Goal: Information Seeking & Learning: Learn about a topic

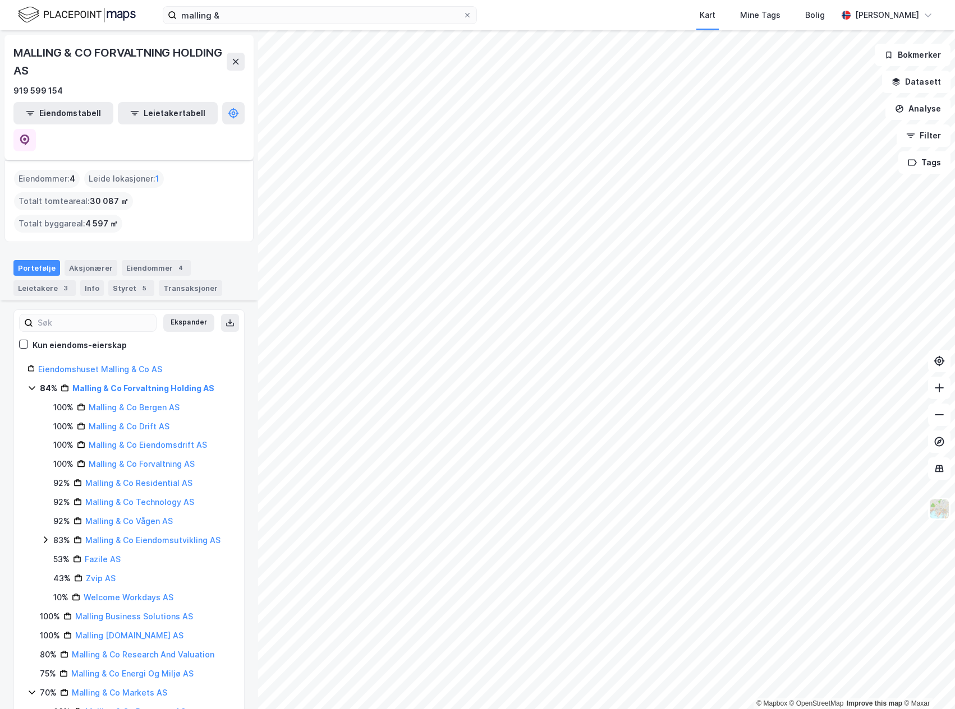
scroll to position [133, 0]
click at [48, 110] on button "Eiendomstabell" at bounding box center [63, 113] width 100 height 22
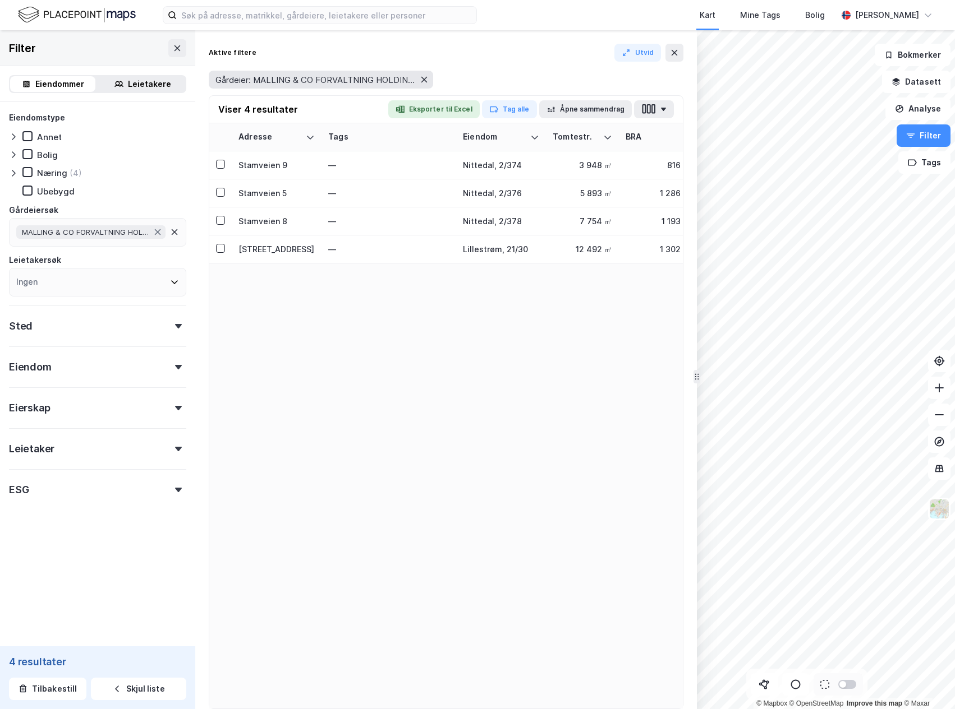
click at [427, 78] on icon at bounding box center [423, 79] width 9 height 9
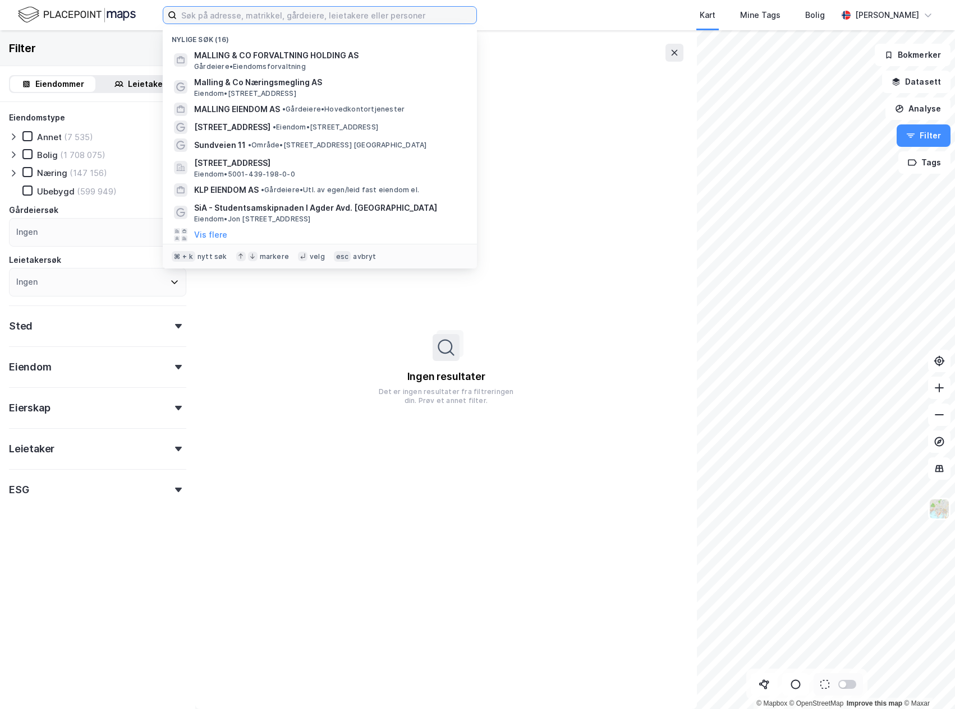
click at [224, 16] on input at bounding box center [326, 15] width 299 height 17
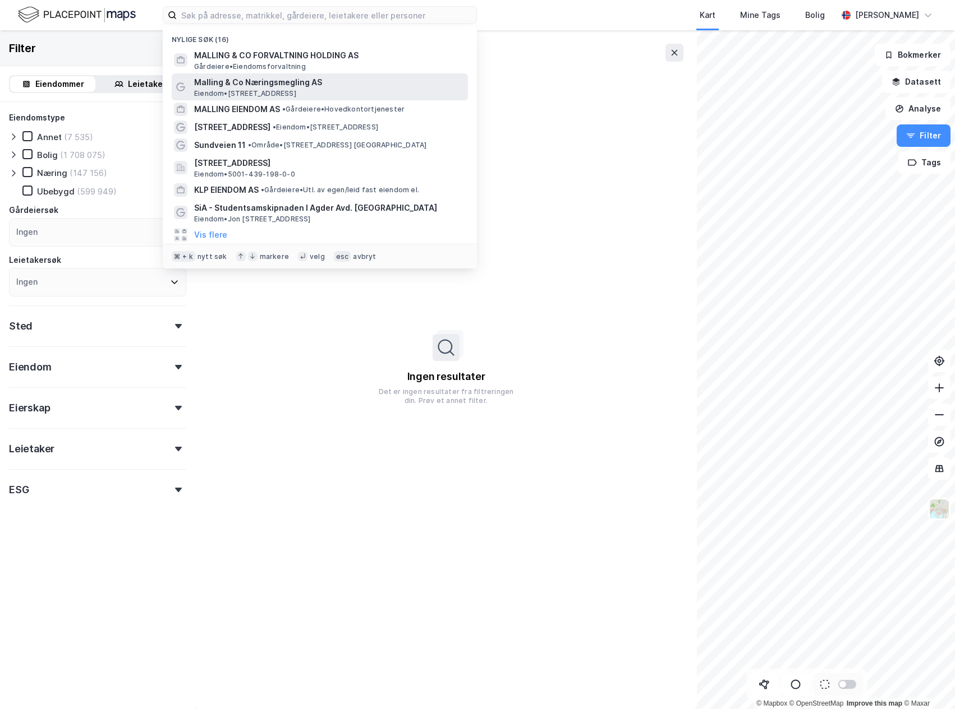
click at [285, 89] on span "Eiendom • Dronning Mauds gate 15, 0250 Oslo" at bounding box center [245, 93] width 102 height 9
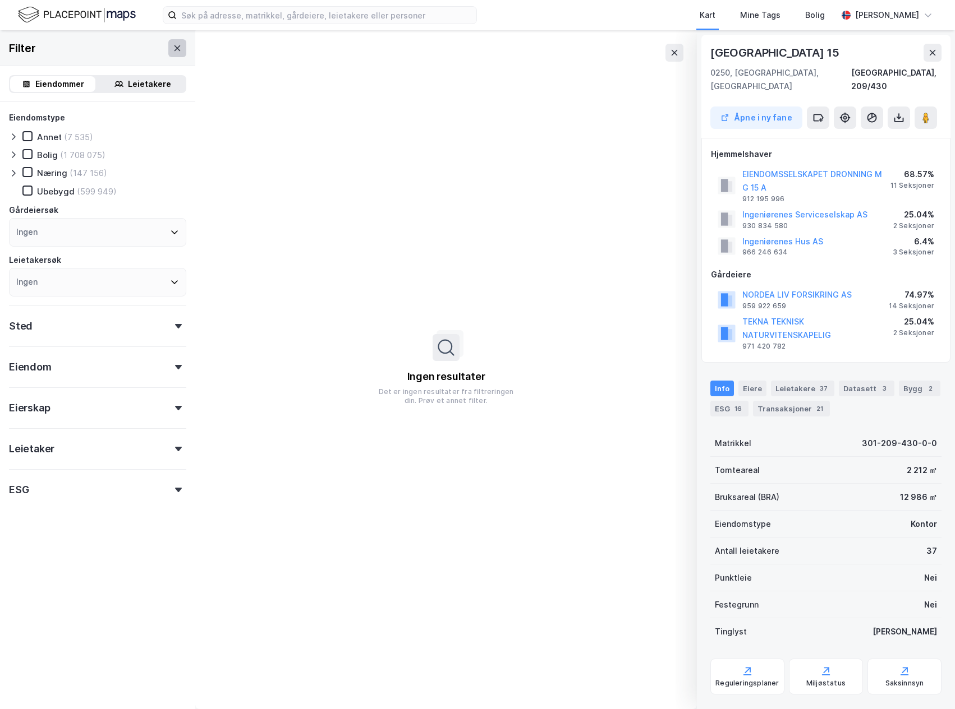
click at [176, 50] on icon at bounding box center [177, 48] width 9 height 9
